Goal: Task Accomplishment & Management: Complete application form

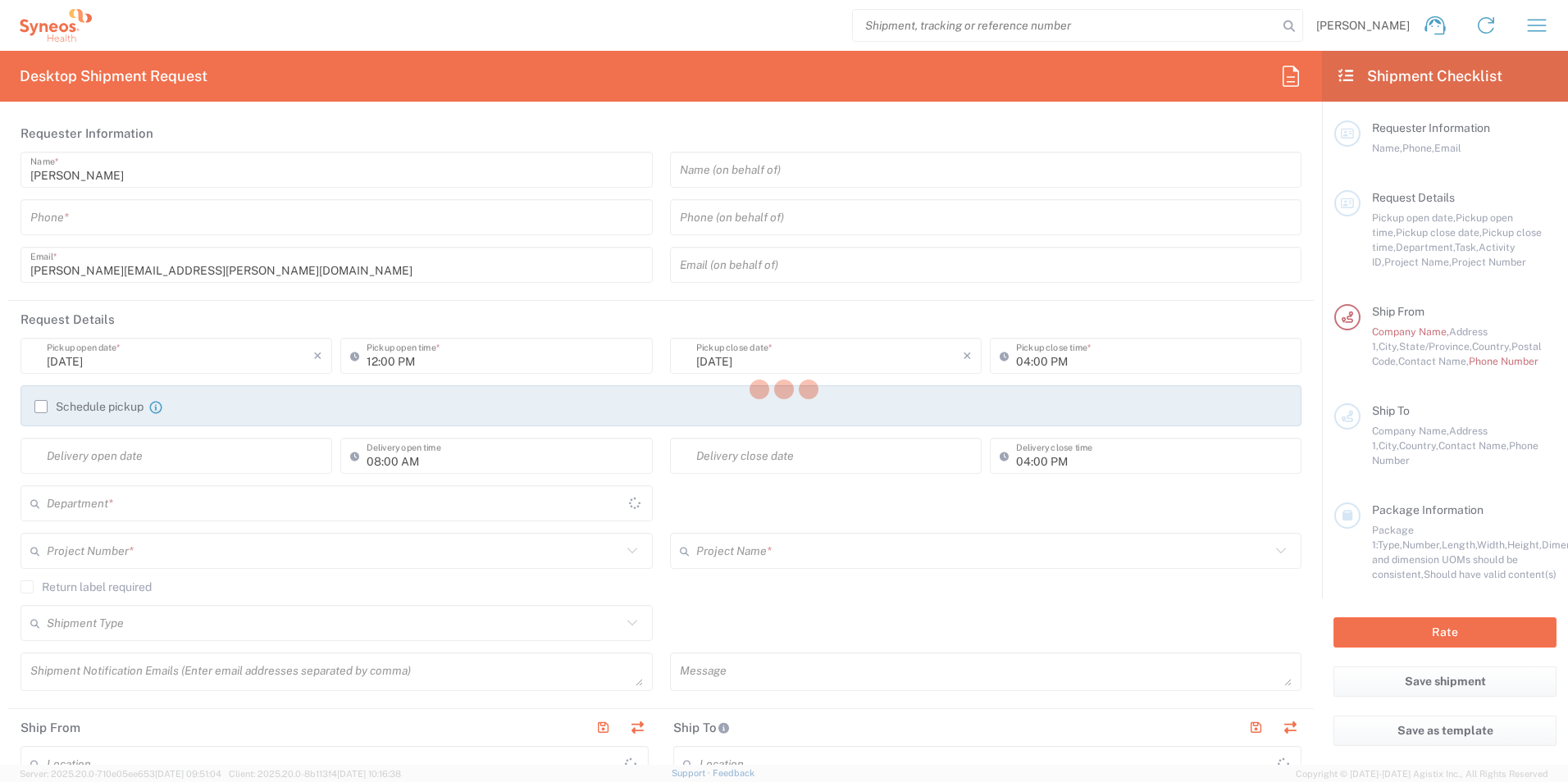
type input "[US_STATE]"
type input "3232"
type input "[GEOGRAPHIC_DATA]"
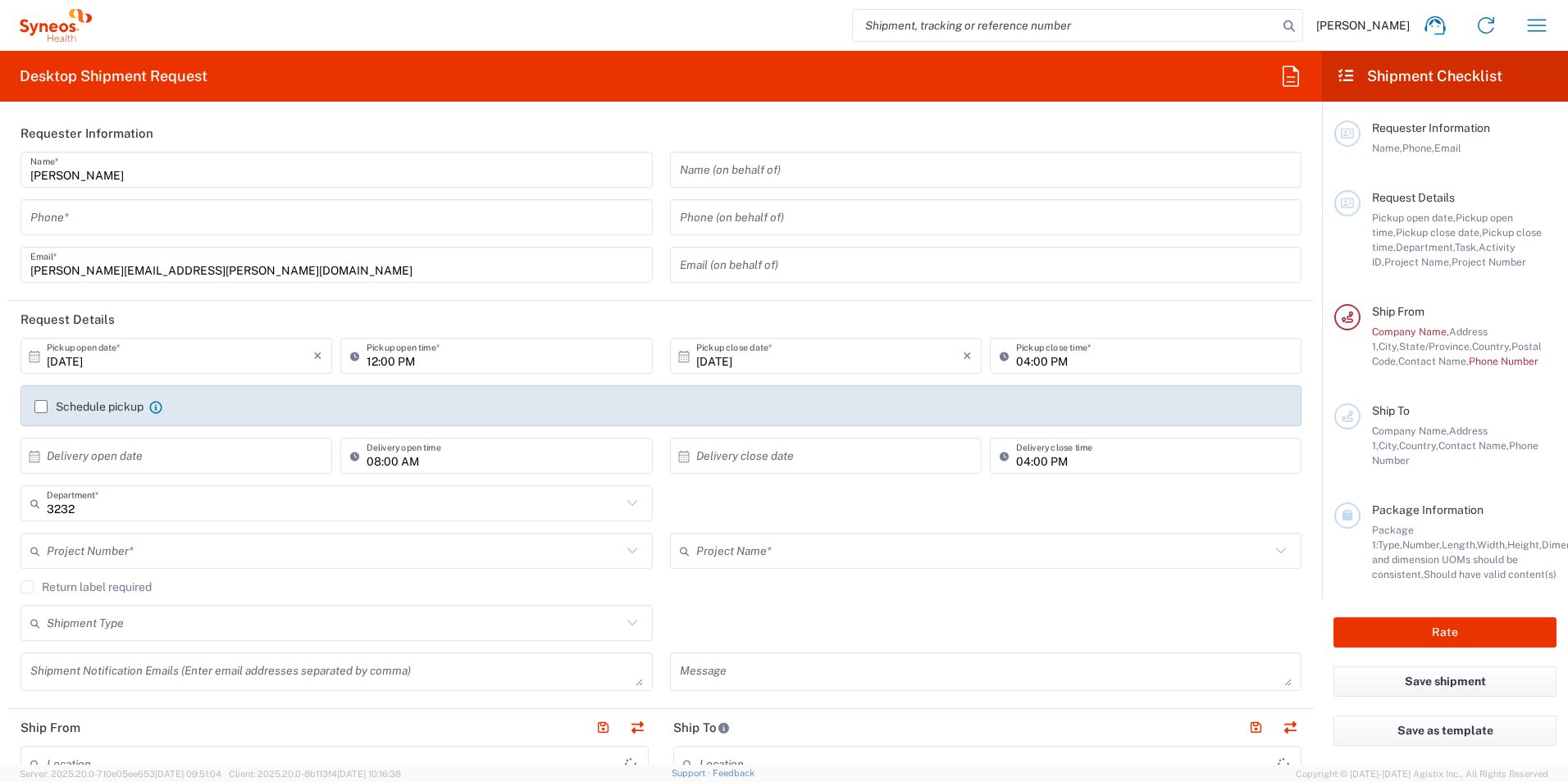
type input "Syneos Health, LLC-[GEOGRAPHIC_DATA] [GEOGRAPHIC_DATA] [GEOGRAPHIC_DATA]"
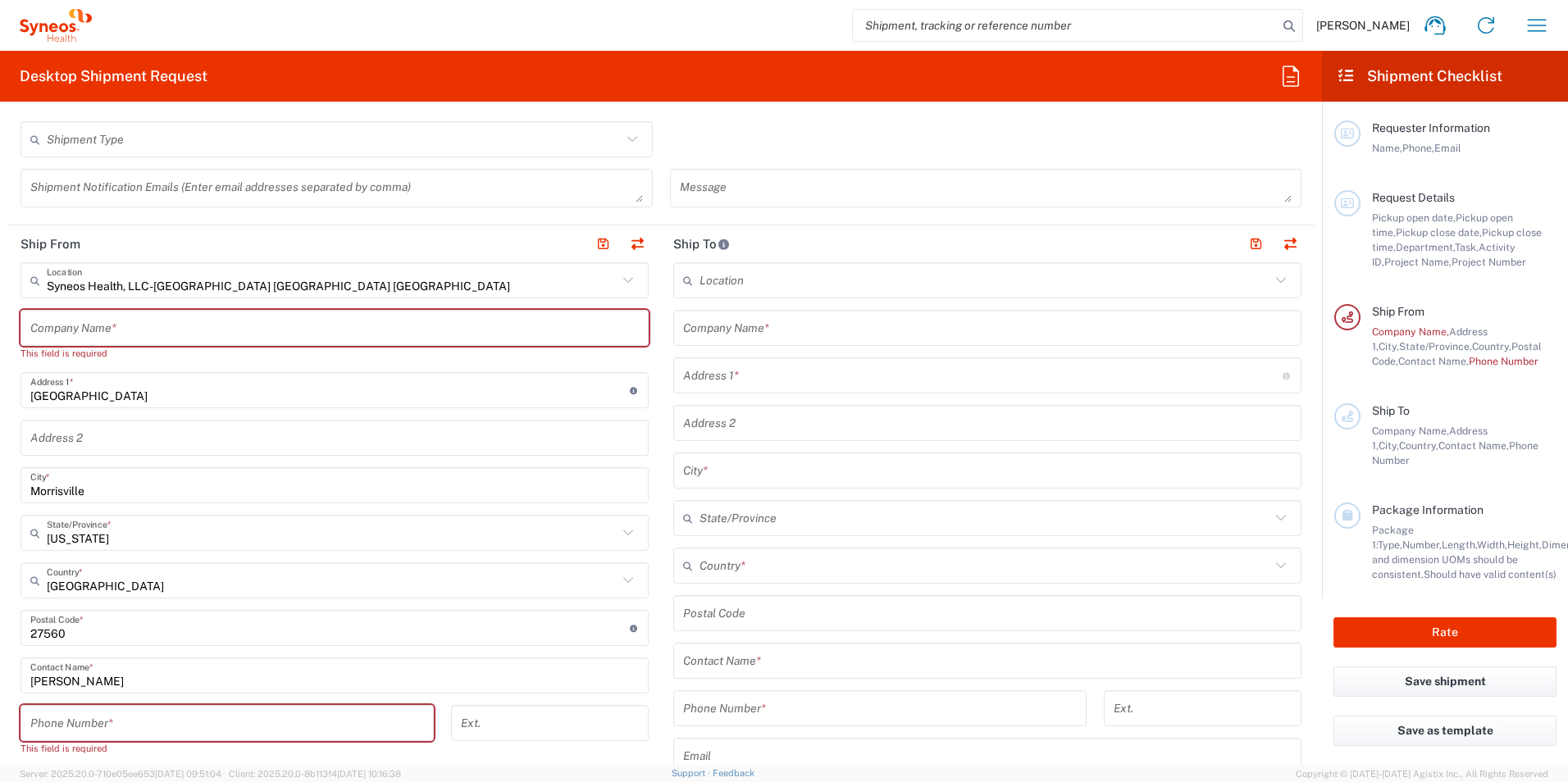
scroll to position [492, 0]
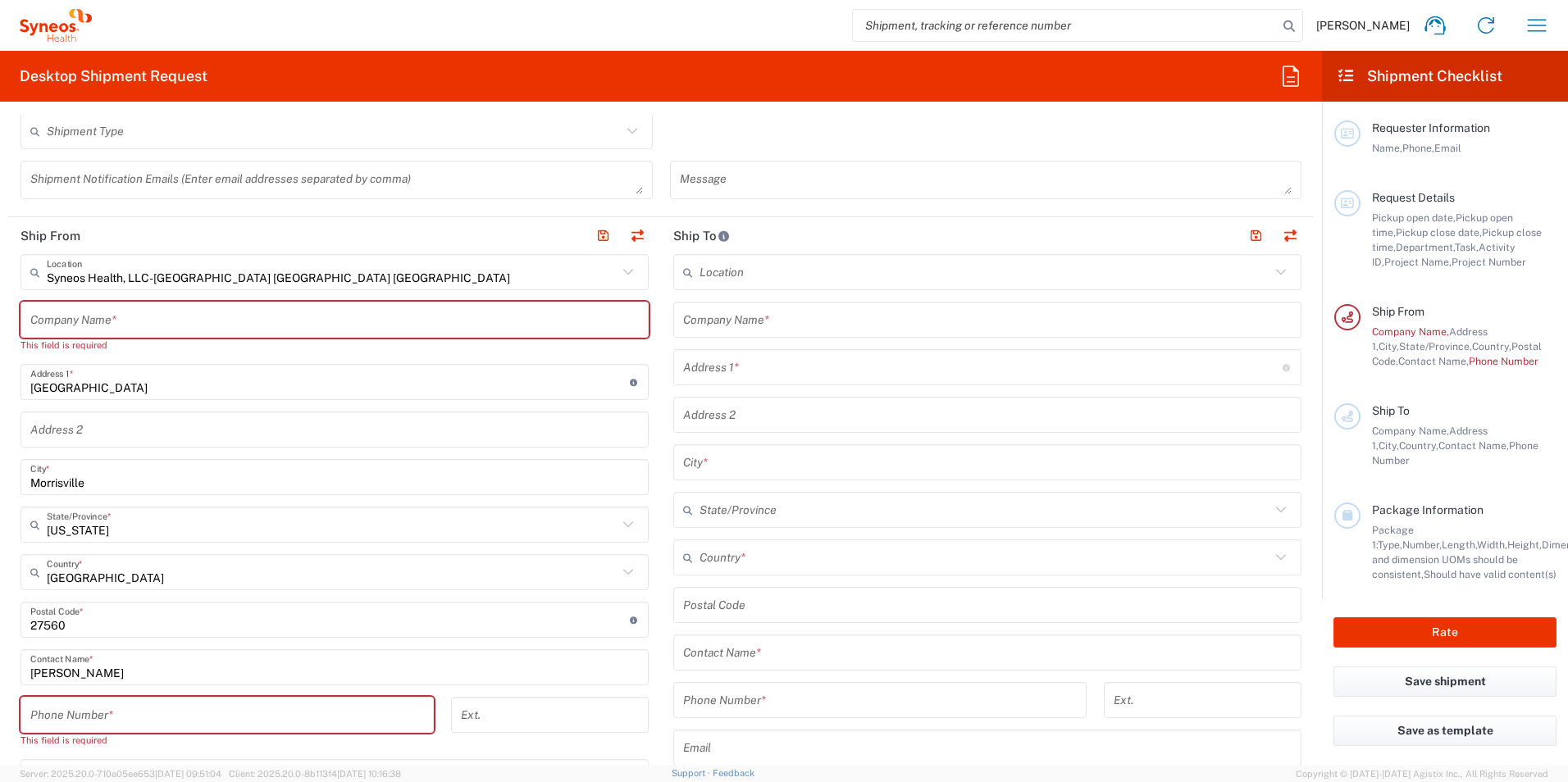
click at [620, 271] on icon at bounding box center [628, 272] width 22 height 22
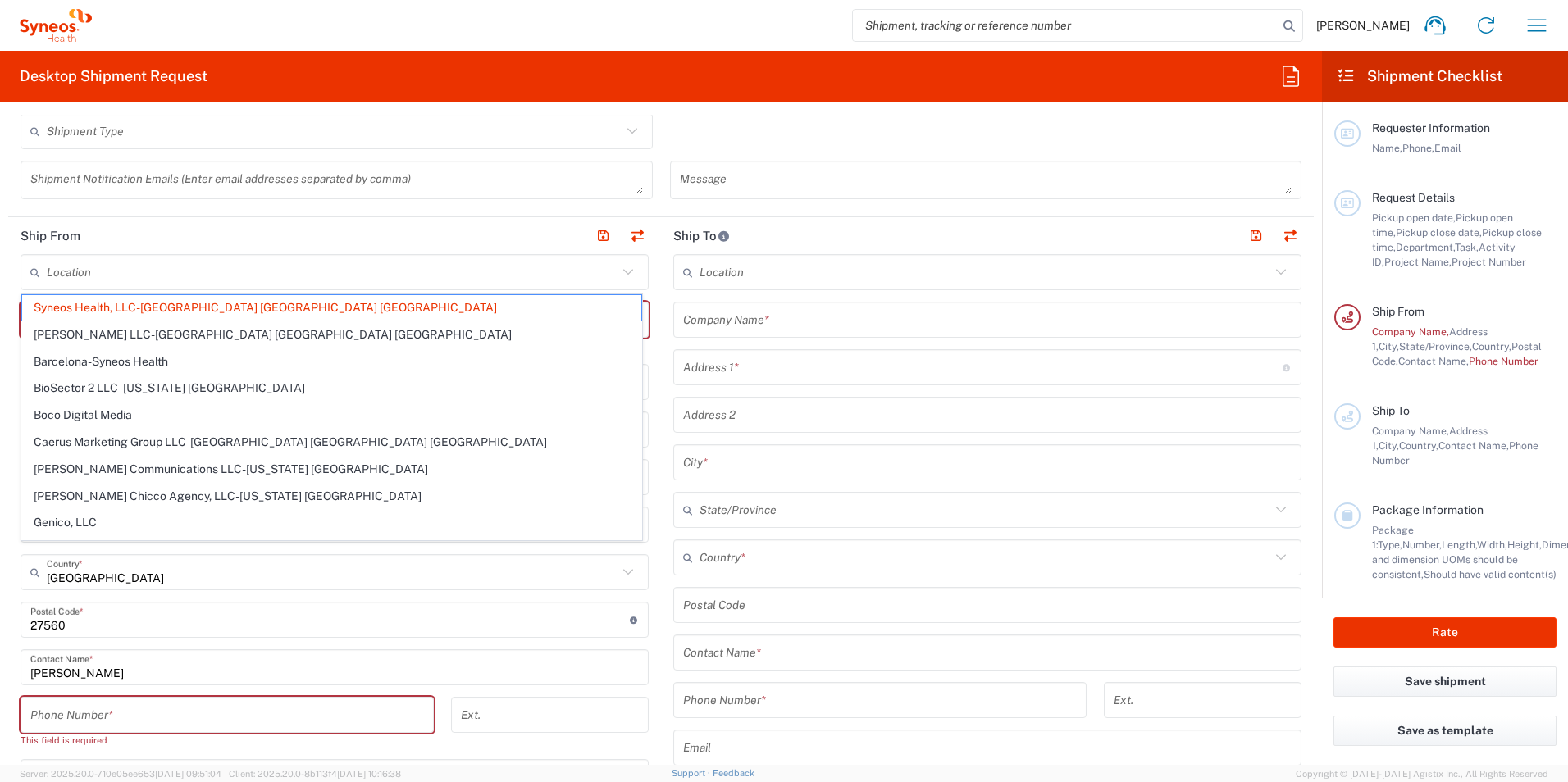
click at [880, 137] on div "Shipment Type Batch Regular" at bounding box center [661, 137] width 1298 height 47
type input "Syneos Health, LLC-[GEOGRAPHIC_DATA] [GEOGRAPHIC_DATA] [GEOGRAPHIC_DATA]"
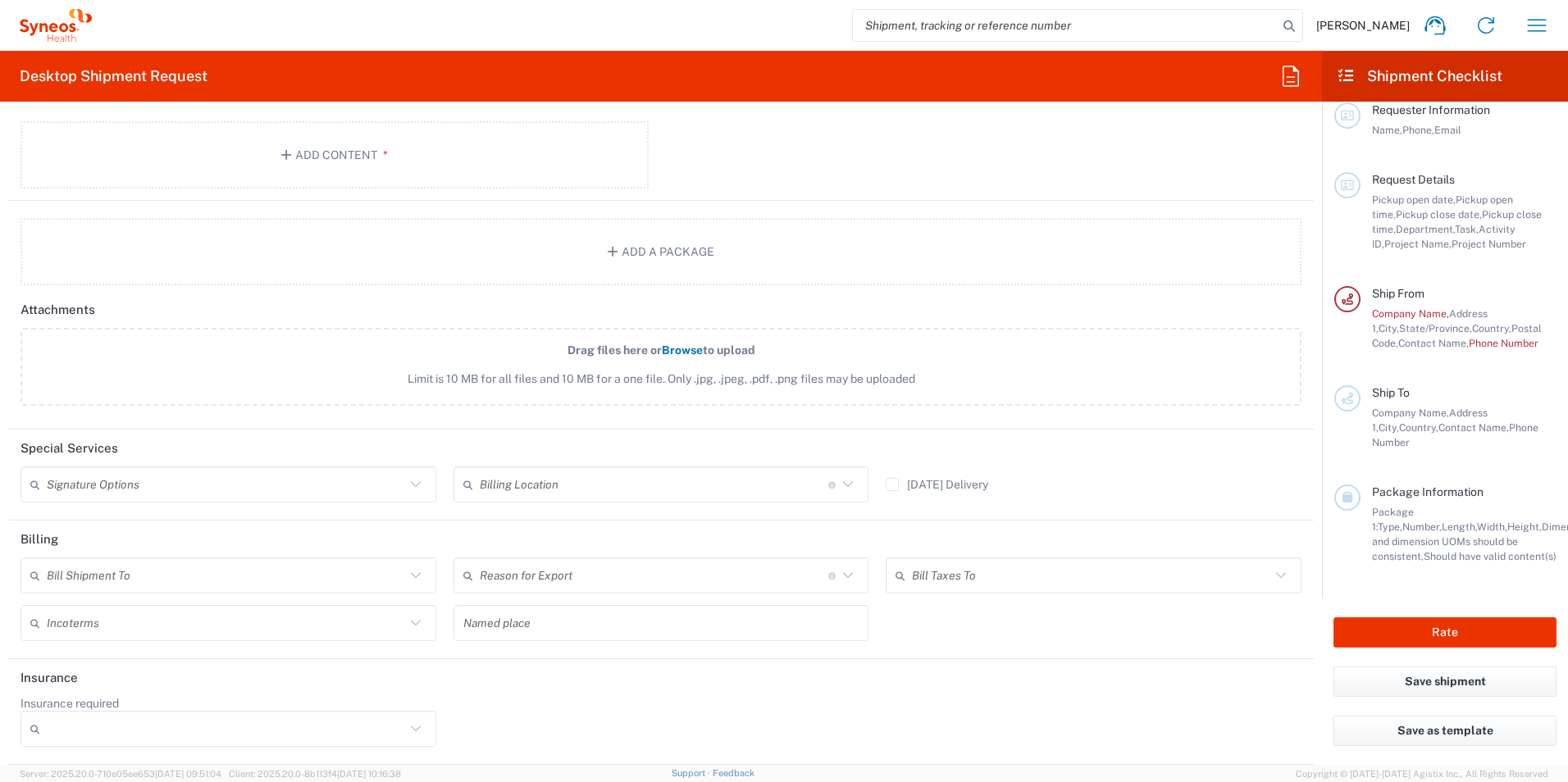
scroll to position [0, 0]
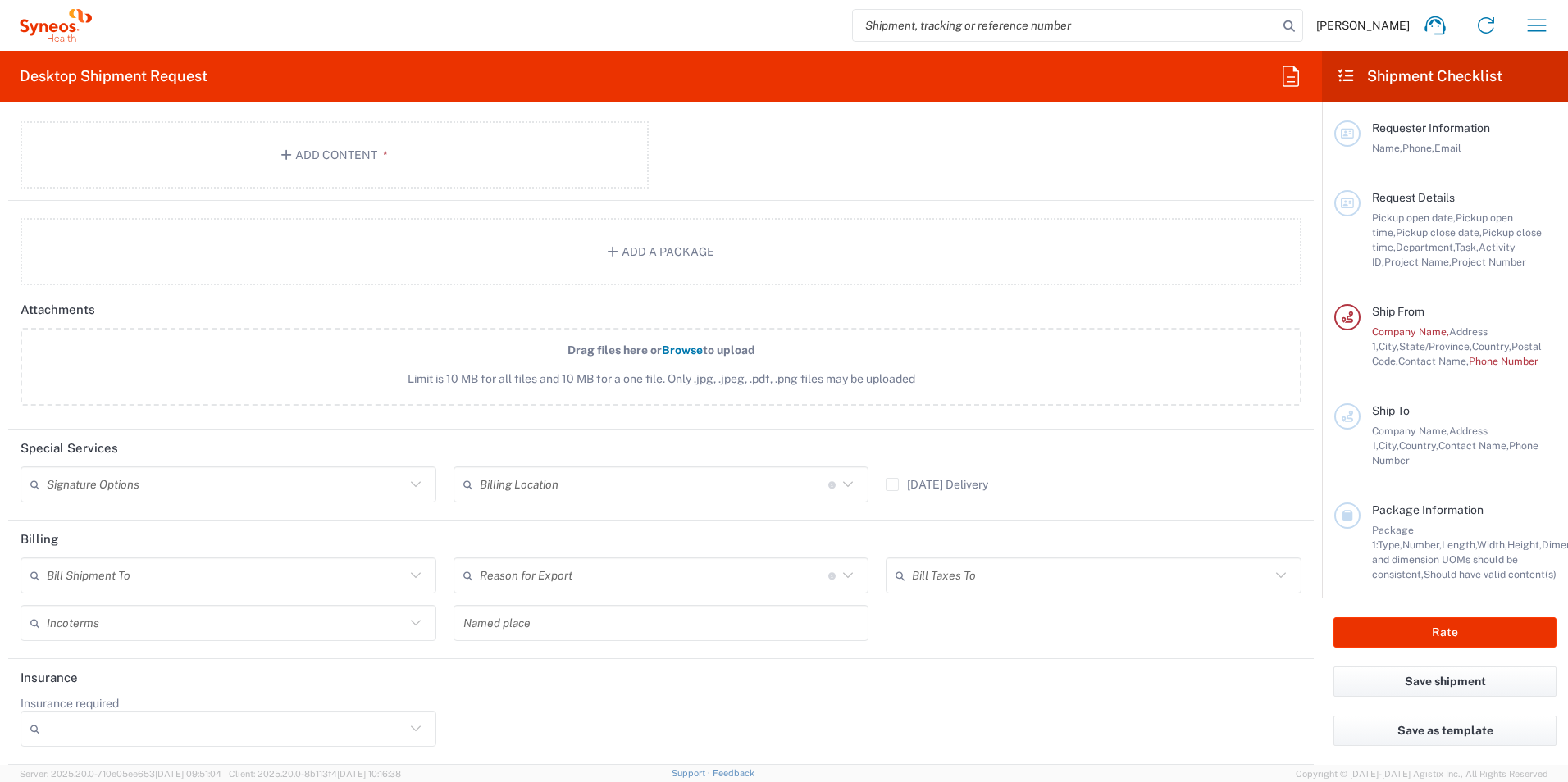
click at [1424, 129] on span "Requester Information" at bounding box center [1431, 128] width 118 height 13
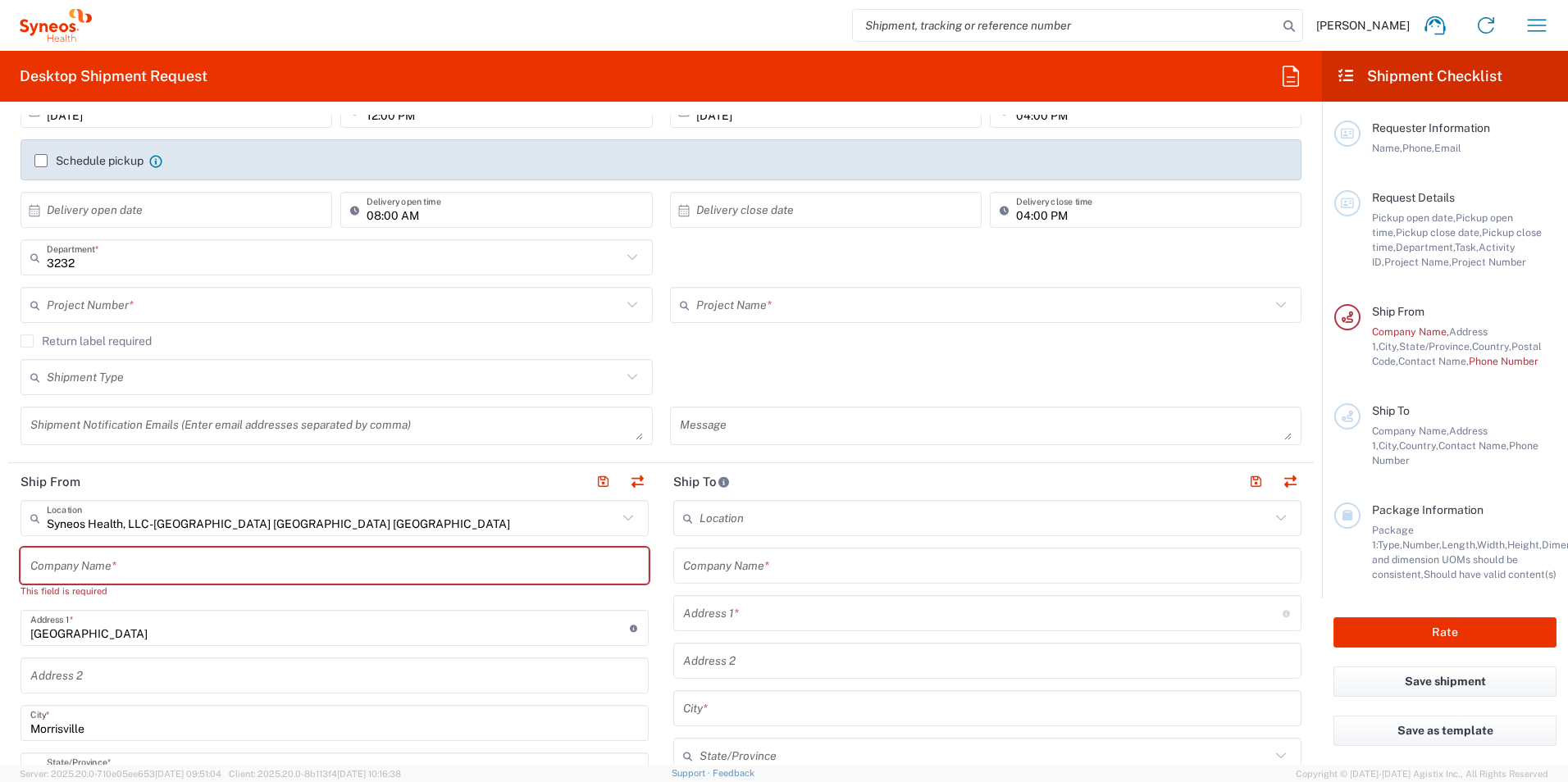
scroll to position [410, 0]
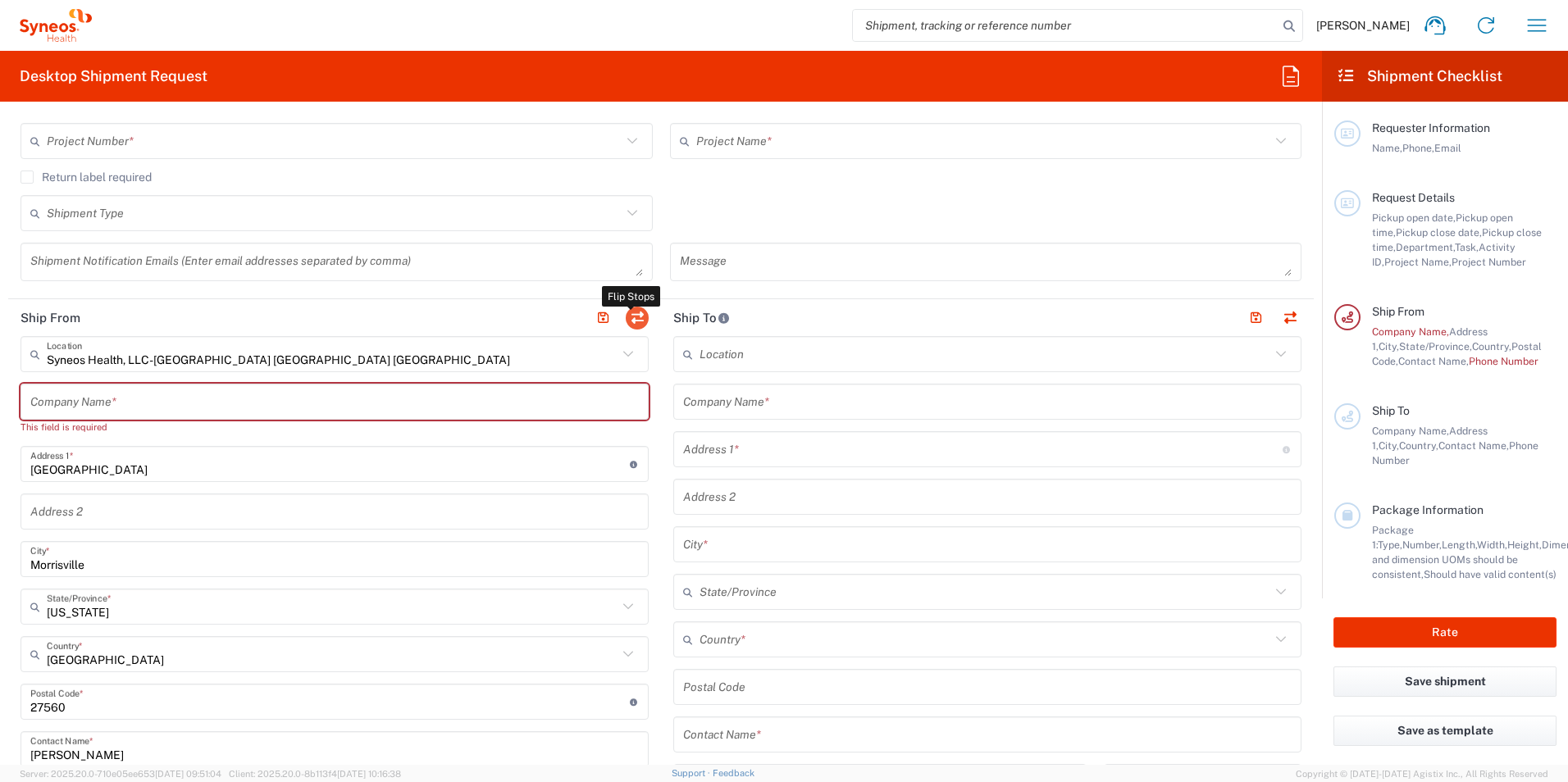
click at [628, 319] on button "button" at bounding box center [637, 319] width 23 height 23
type input "Syneos Health, LLC-[GEOGRAPHIC_DATA] [GEOGRAPHIC_DATA] [GEOGRAPHIC_DATA]"
type input "[GEOGRAPHIC_DATA]"
type input "Morrisville"
type input "[GEOGRAPHIC_DATA]"
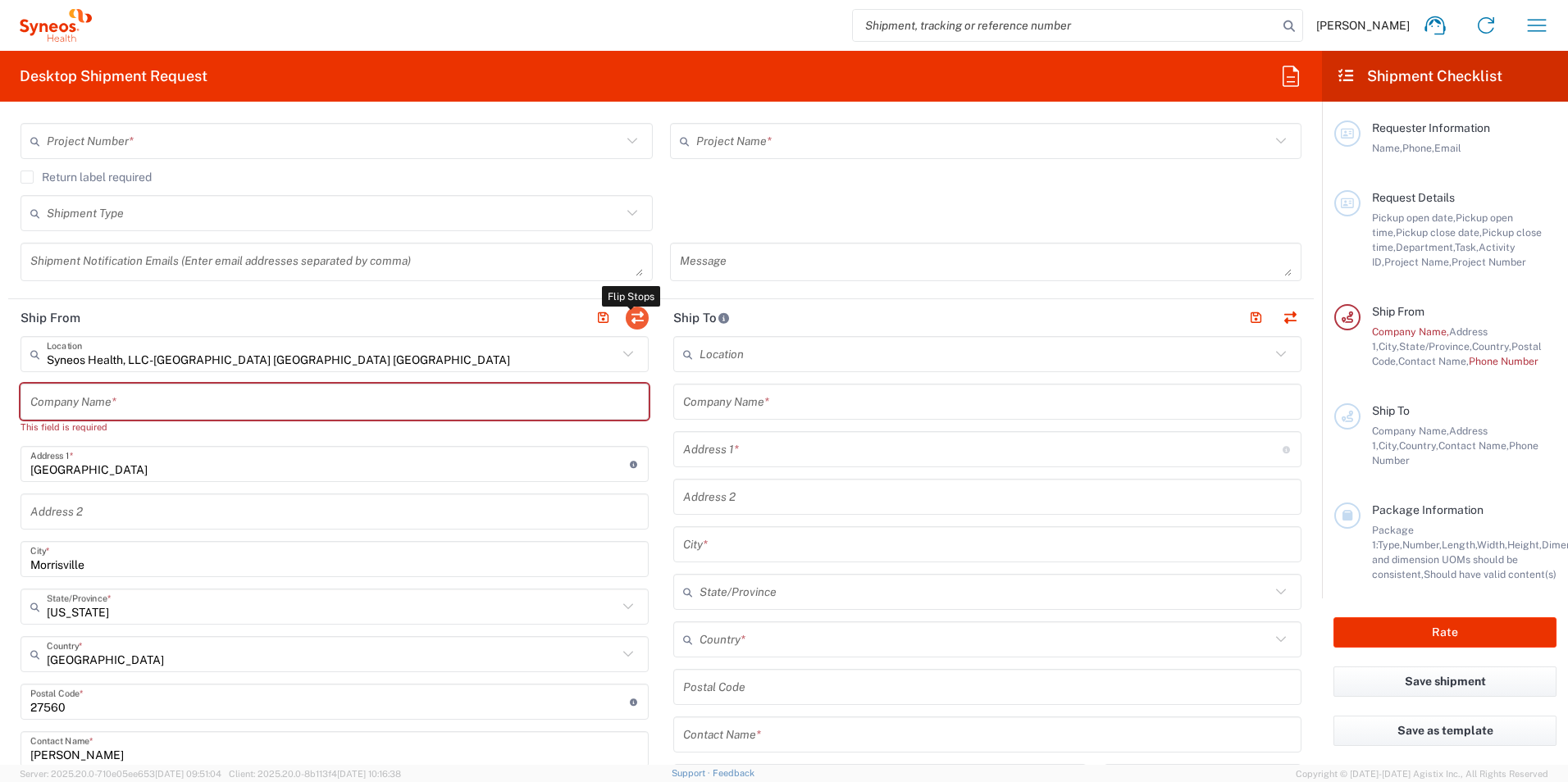
type input "27560"
type input "[PERSON_NAME]"
type input "[PERSON_NAME][EMAIL_ADDRESS][PERSON_NAME][DOMAIN_NAME]"
type input "EORI"
type input "TIN"
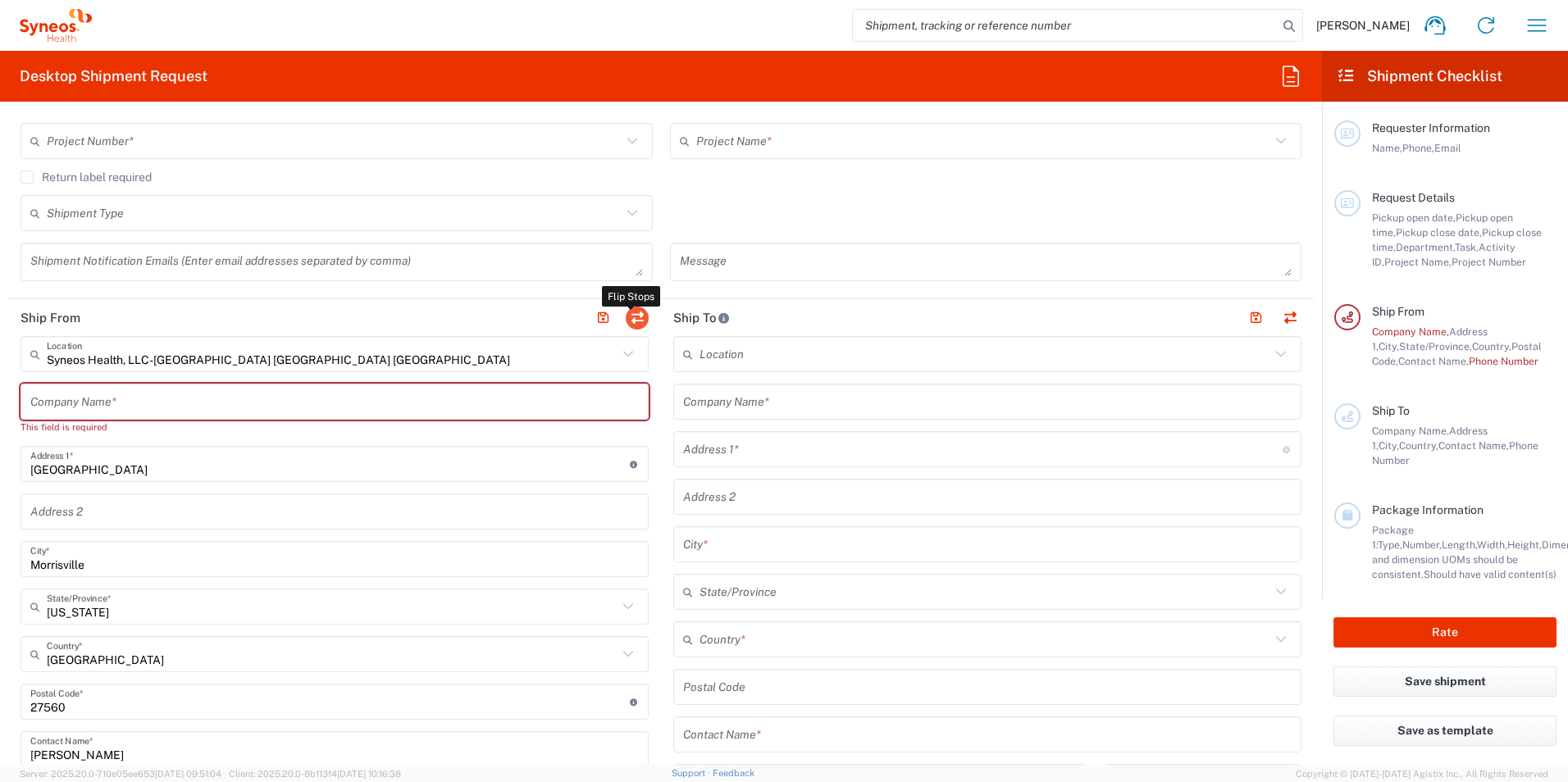
type input "592407464"
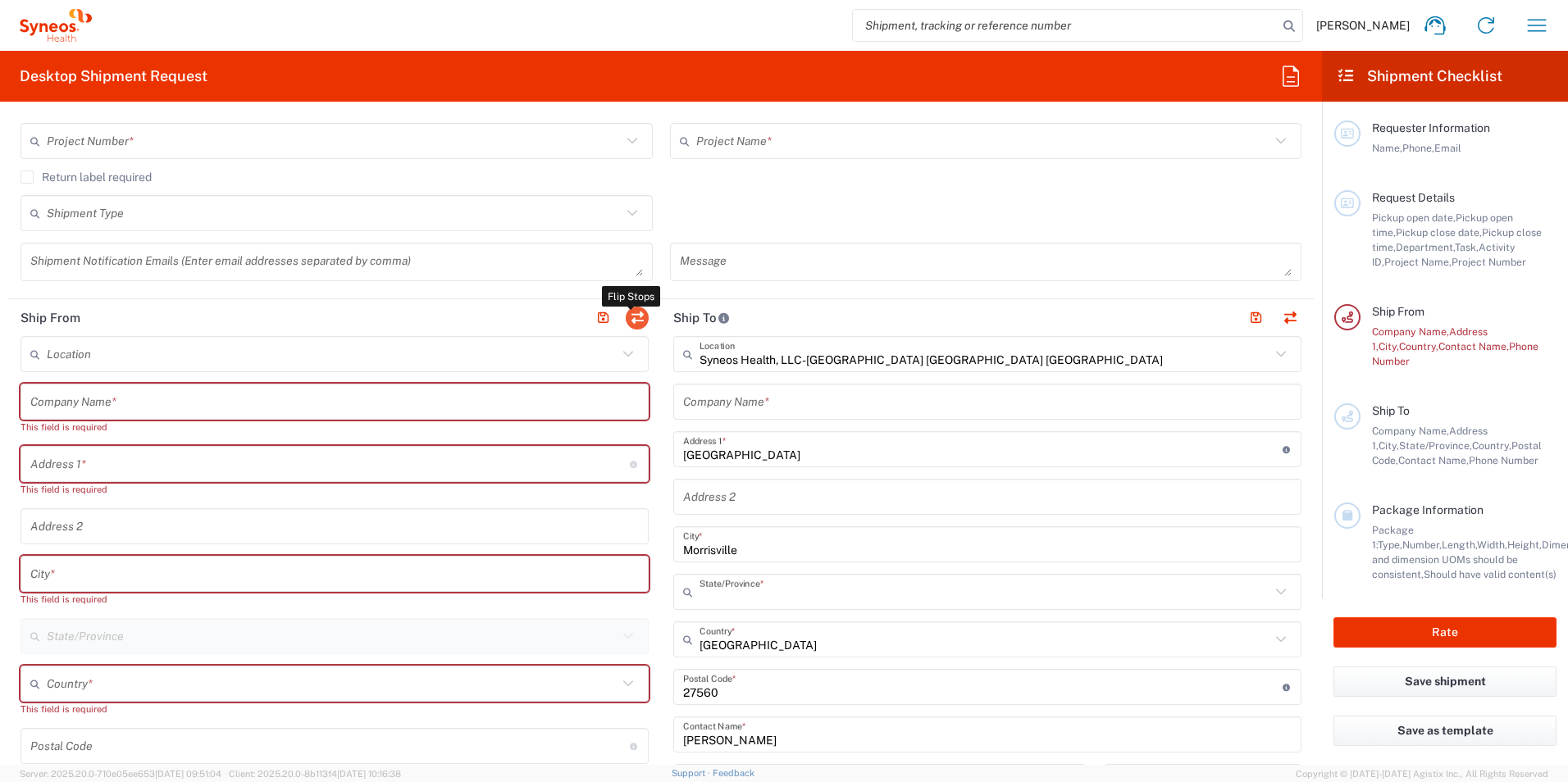
type input "[US_STATE]"
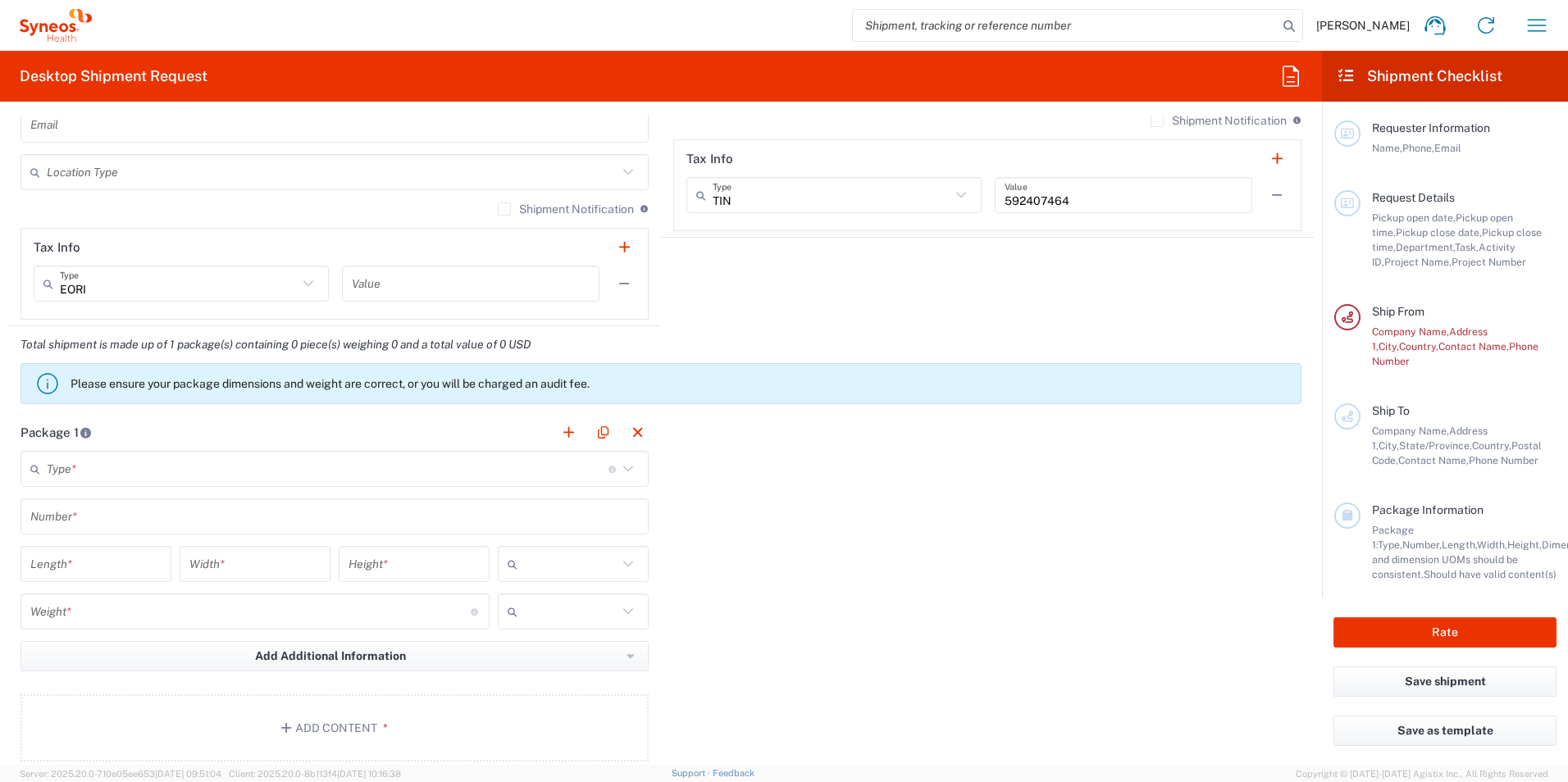
scroll to position [1203, 0]
